Goal: Task Accomplishment & Management: Use online tool/utility

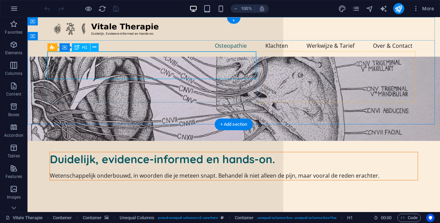
click at [81, 152] on div "Duidelijk, evidence-informed en hands-on." at bounding box center [233, 159] width 367 height 14
click at [105, 171] on div "Wetenschappelijk onderbouwd, in woorden die je meteen snapt. Behandel ik niet a…" at bounding box center [233, 175] width 367 height 9
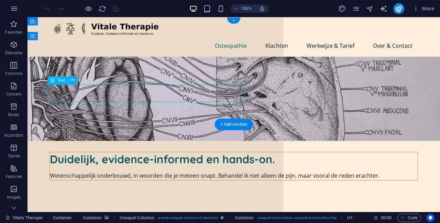
click at [105, 171] on div "Wetenschappelijk onderbouwd, in woorden die je meteen snapt. Behandel ik niet a…" at bounding box center [233, 175] width 367 height 9
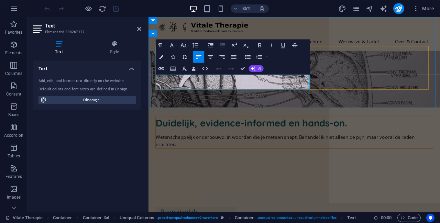
click at [237, 154] on p "Wetenschappelijk onderbouwd, in woorden die je meteen snapt. Behandel ik niet a…" at bounding box center [320, 163] width 326 height 18
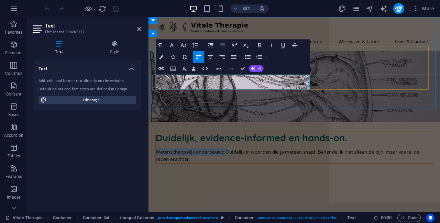
drag, startPoint x: 237, startPoint y: 89, endPoint x: 157, endPoint y: 92, distance: 80.8
click at [157, 171] on p "Wetenschappelijk onderbouwd,Duidelijk in woorden die je meteen snapt. Behandel …" at bounding box center [320, 180] width 326 height 18
click at [263, 171] on p "Duidelijk in woorden die je meteen snapt. Behandel ik niet alleen de pijn, maar…" at bounding box center [320, 175] width 326 height 9
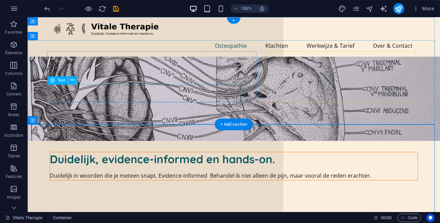
click at [164, 171] on div "Duidelijk in woorden die je meteen snapt. Evidence-informed Behandel ik niet al…" at bounding box center [233, 175] width 367 height 9
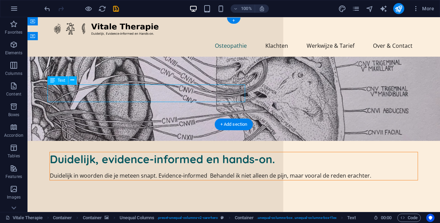
click at [164, 171] on div "Duidelijk in woorden die je meteen snapt. Evidence-informed Behandel ik niet al…" at bounding box center [233, 175] width 367 height 9
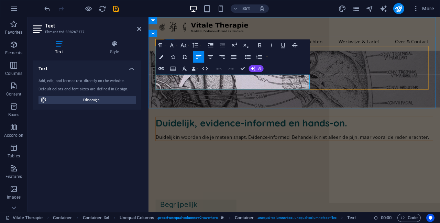
click at [312, 154] on p "Duidelijk in woorden die je meteen snapt. Evidence-informed Behandel ik niet al…" at bounding box center [320, 158] width 326 height 9
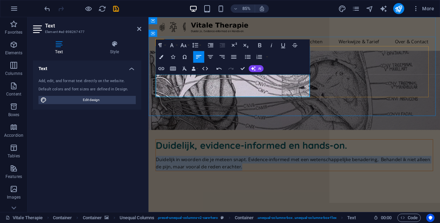
drag, startPoint x: 223, startPoint y: 107, endPoint x: 158, endPoint y: 89, distance: 67.4
click at [158, 180] on p "Duidelijk in woorden die je meteen snapt. Evidence-informed met een wetenschapp…" at bounding box center [320, 189] width 326 height 18
click at [248, 180] on p "Duidelijk in woorden die je meteen snapt. Evidence-informed met een wetenschapp…" at bounding box center [320, 189] width 326 height 18
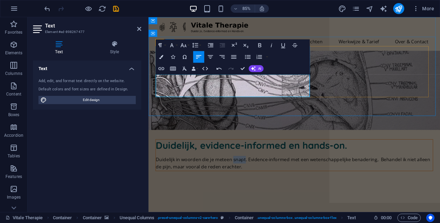
drag, startPoint x: 262, startPoint y: 88, endPoint x: 247, endPoint y: 89, distance: 15.2
click at [247, 180] on p "Duidelijk in woorden die je meteen snapt. Evidence-informed met een wetenschapp…" at bounding box center [320, 189] width 326 height 18
click at [241, 180] on p "Duidelijk in woorden die je meteen begrijpt. Evidence-informed met een wetensch…" at bounding box center [320, 189] width 326 height 18
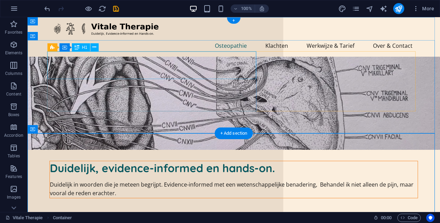
click at [102, 161] on div "Duidelijk, evidence-informed en hands-on." at bounding box center [233, 168] width 367 height 14
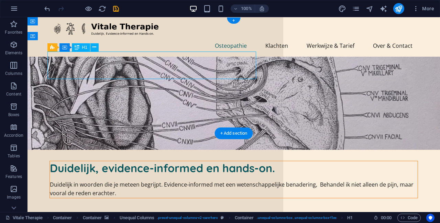
click at [102, 161] on div "Duidelijk, evidence-informed en hands-on." at bounding box center [233, 168] width 367 height 14
